Goal: Task Accomplishment & Management: Use online tool/utility

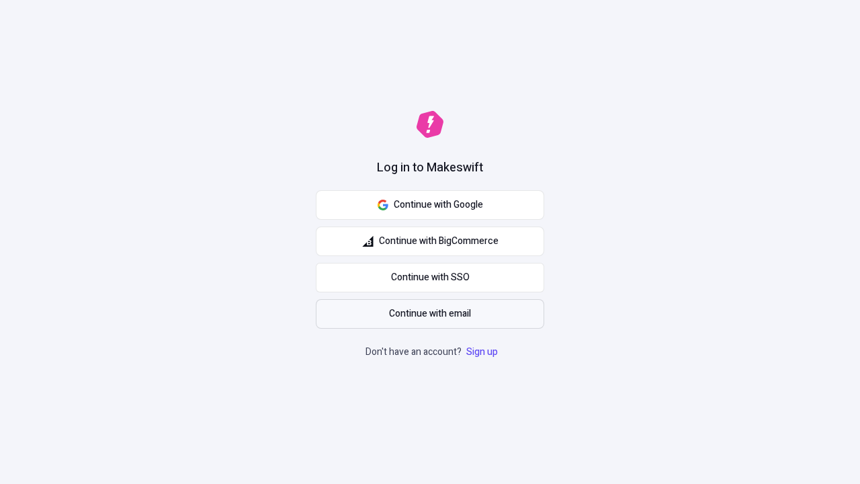
click at [430, 314] on span "Continue with email" at bounding box center [430, 313] width 82 height 15
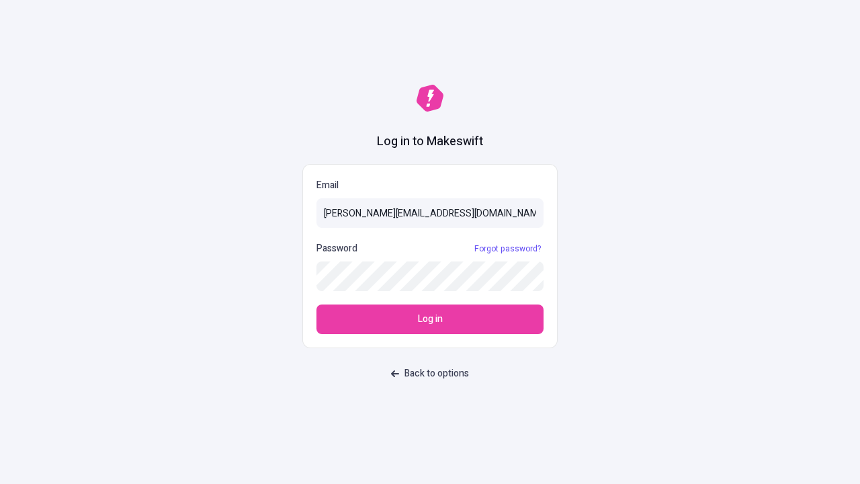
type input "[PERSON_NAME][EMAIL_ADDRESS][DOMAIN_NAME]"
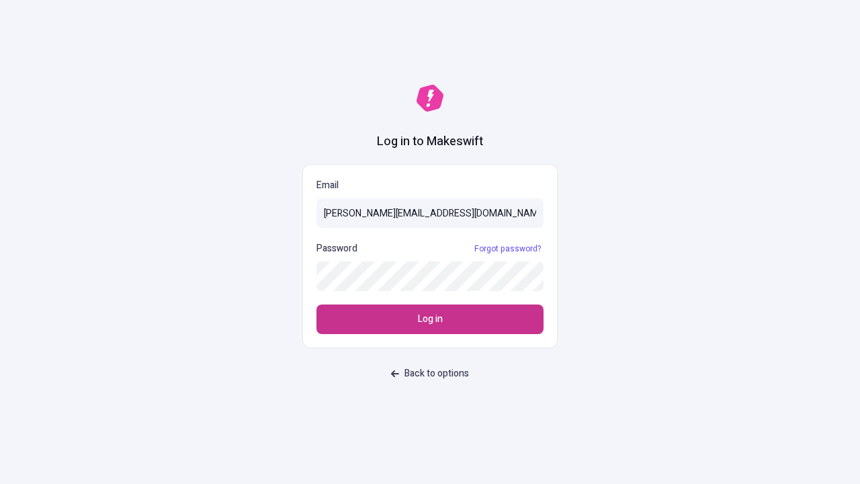
click at [430, 319] on span "Log in" at bounding box center [430, 319] width 25 height 15
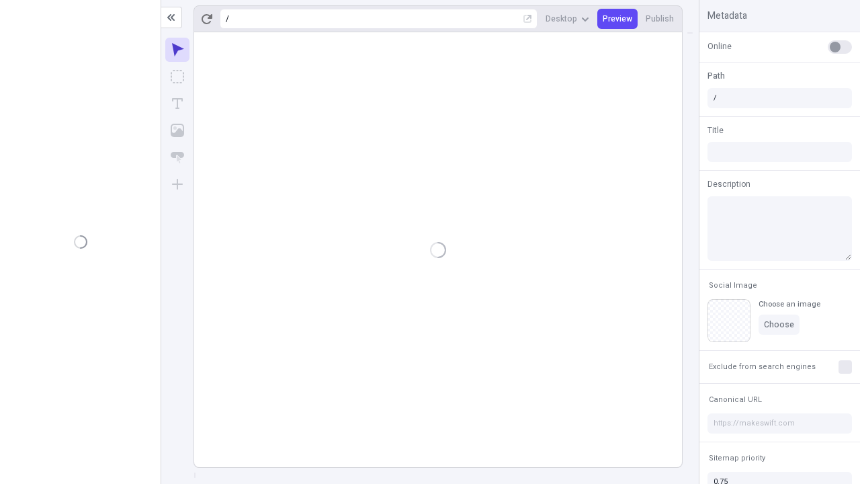
type input "/deep-link-soluta"
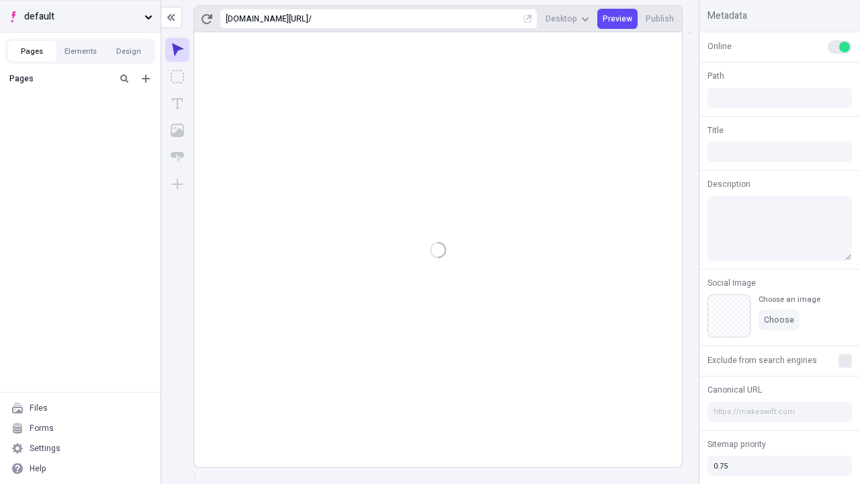
click at [80, 16] on span "default" at bounding box center [81, 16] width 115 height 15
type input "/deep-link-soluta"
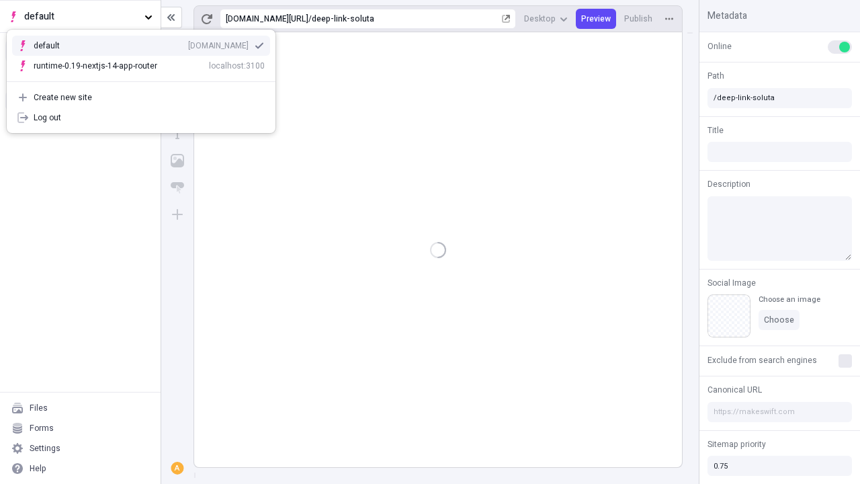
click at [188, 43] on div "qee9k4dy7d.staging.makeswift.site" at bounding box center [218, 45] width 60 height 11
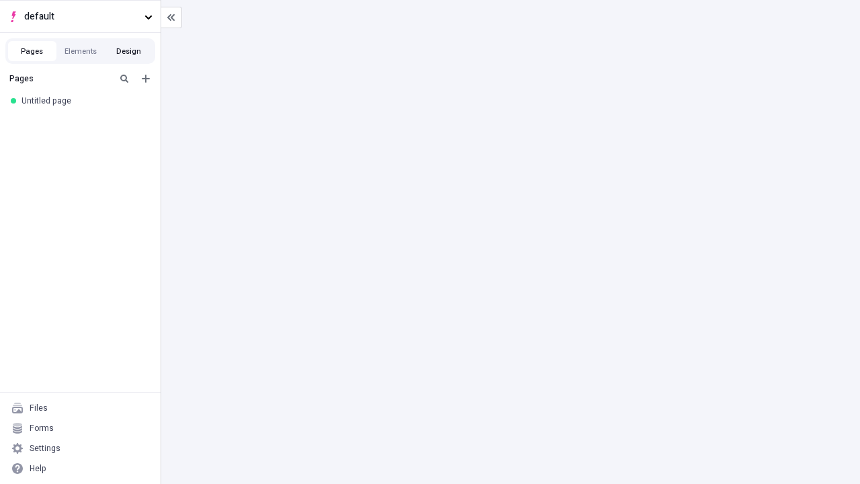
click at [128, 51] on button "Design" at bounding box center [129, 51] width 48 height 20
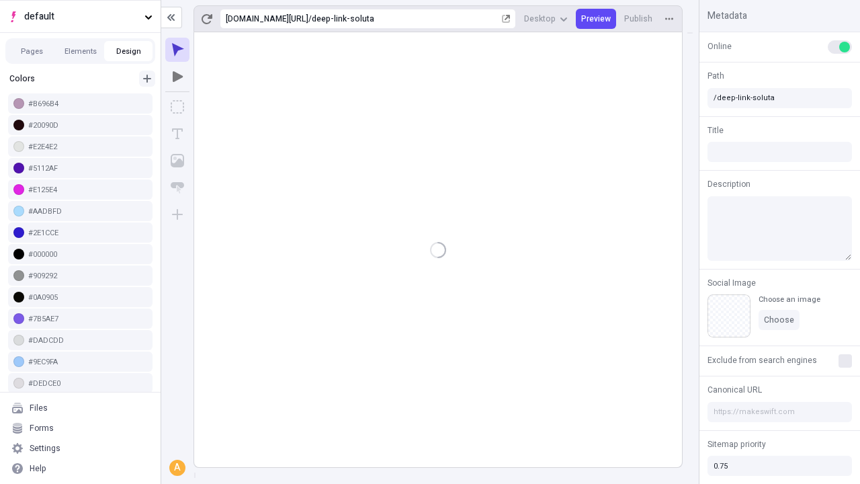
click at [147, 79] on icon "button" at bounding box center [147, 79] width 8 height 8
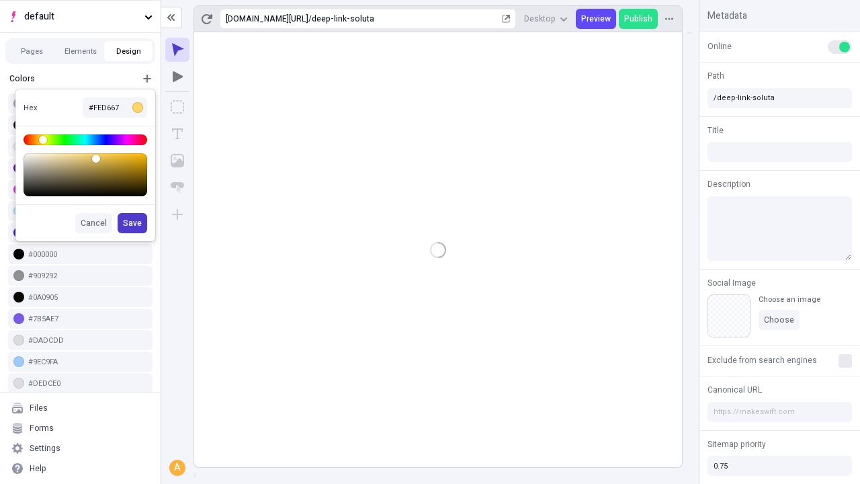
click at [133, 223] on span "Save" at bounding box center [132, 223] width 19 height 11
